Goal: Register for event/course

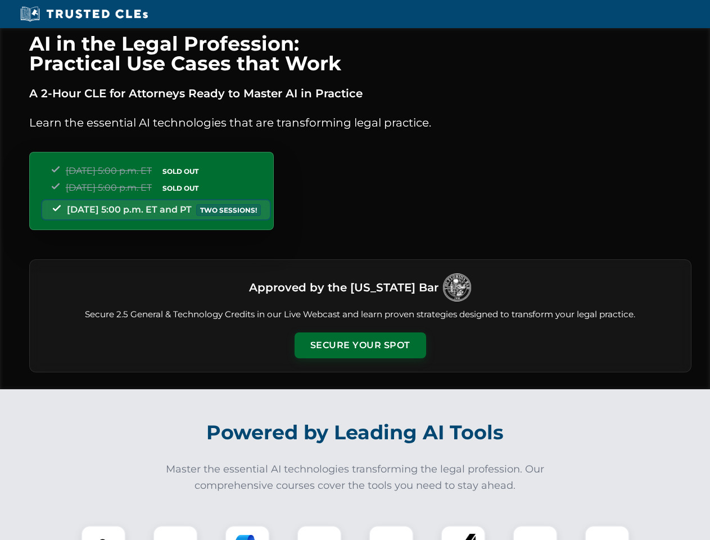
click at [360, 345] on button "Secure Your Spot" at bounding box center [361, 345] width 132 height 26
click at [103, 533] on img at bounding box center [103, 547] width 33 height 33
